Goal: Task Accomplishment & Management: Complete application form

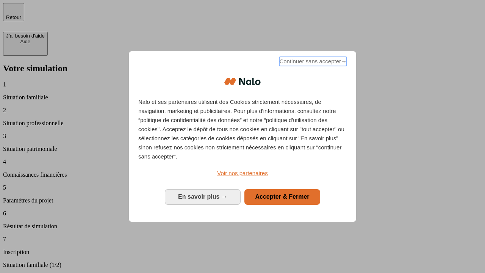
click at [312, 62] on span "Continuer sans accepter →" at bounding box center [312, 61] width 67 height 9
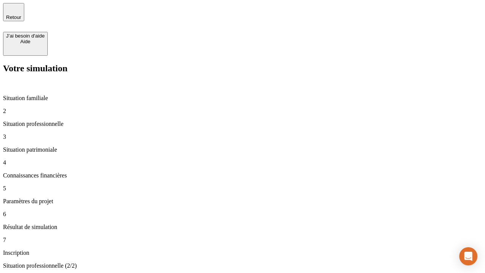
type input "30 000"
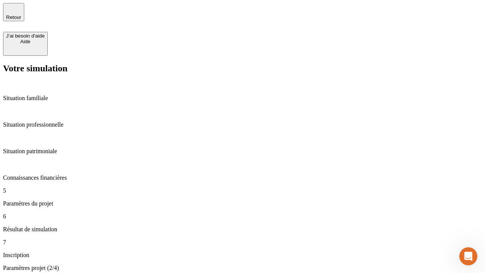
type input "25"
type input "64"
type input "1 000"
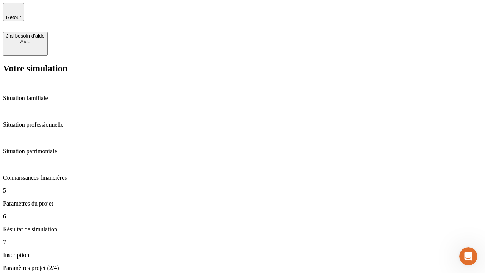
type input "640"
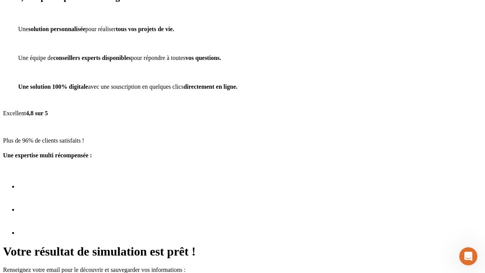
scroll to position [3, 0]
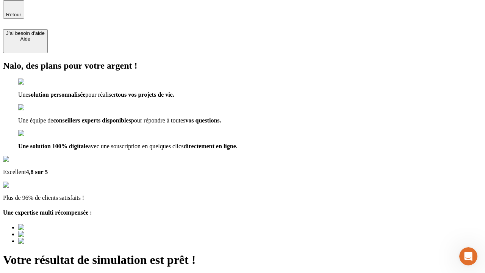
type input "[EMAIL_ADDRESS][PERSON_NAME][DOMAIN_NAME]"
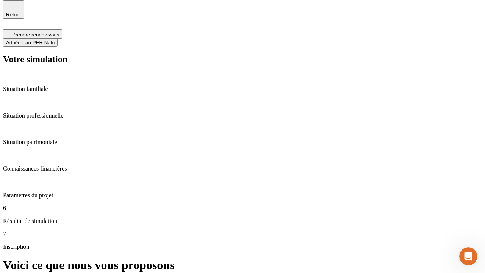
click at [55, 40] on span "Adhérer au PER Nalo" at bounding box center [30, 43] width 48 height 6
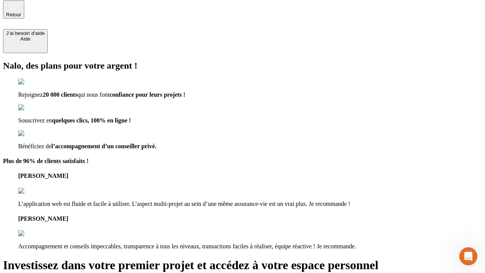
scroll to position [2, 0]
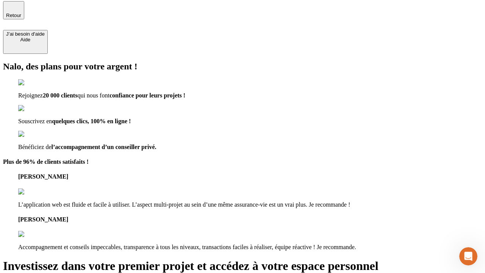
type input "[PERSON_NAME][EMAIL_ADDRESS][DOMAIN_NAME]"
